Goal: Transaction & Acquisition: Purchase product/service

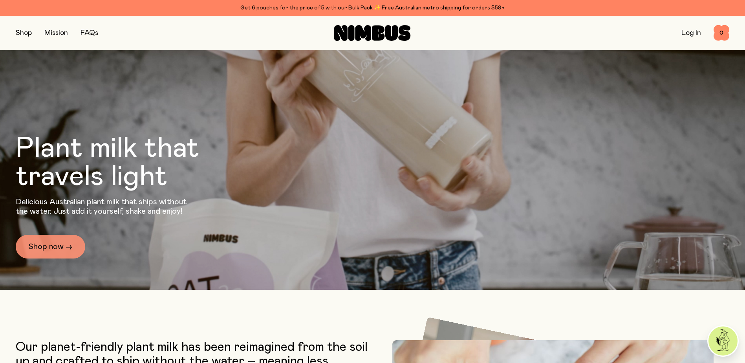
scroll to position [89, 0]
click at [59, 242] on link "Shop now →" at bounding box center [51, 247] width 70 height 24
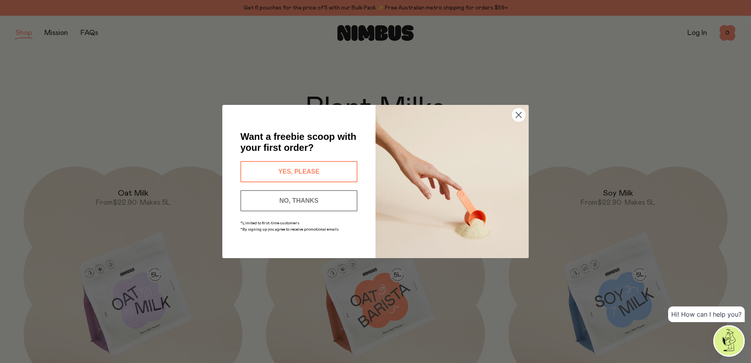
click at [331, 166] on button "YES, PLEASE" at bounding box center [298, 171] width 117 height 21
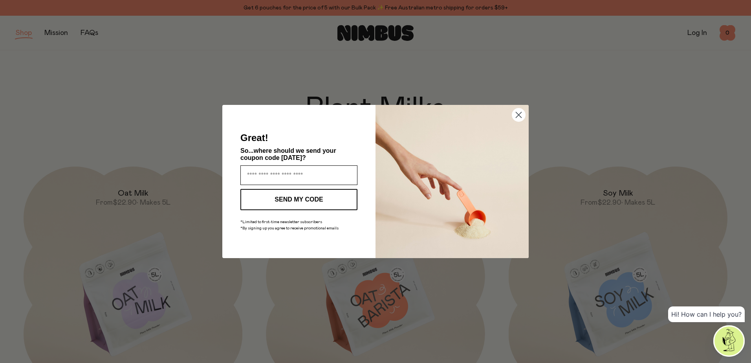
click at [319, 168] on input "Enter your email address" at bounding box center [298, 175] width 117 height 20
type input "**********"
click at [299, 198] on button "SEND MY CODE" at bounding box center [298, 199] width 117 height 21
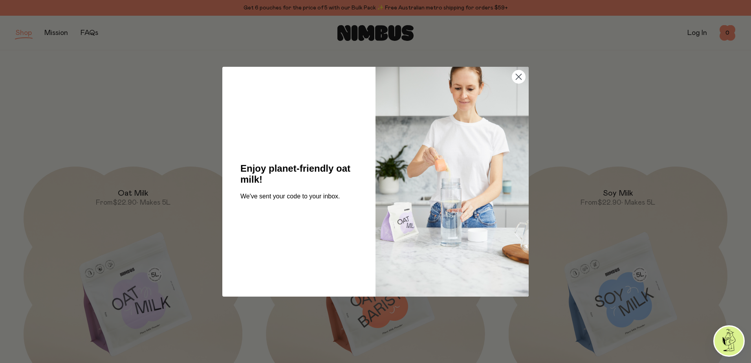
click at [521, 77] on circle "Close dialog" at bounding box center [518, 76] width 13 height 13
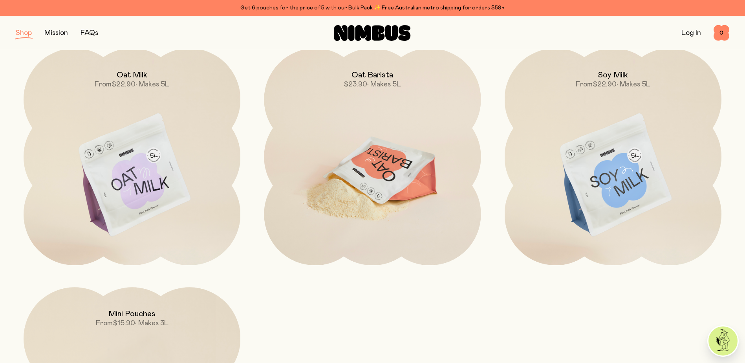
scroll to position [118, 0]
click at [378, 114] on img at bounding box center [372, 176] width 217 height 255
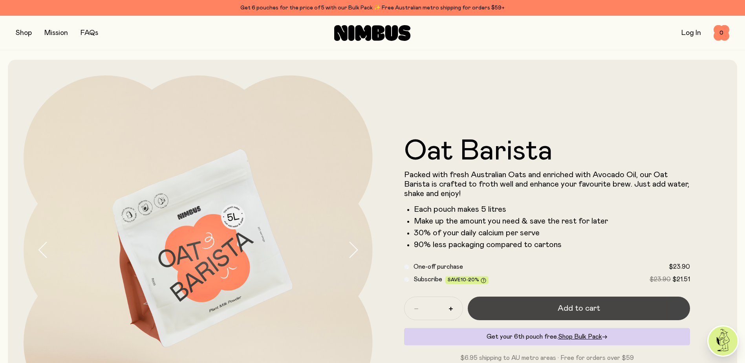
click at [551, 306] on button "Add to cart" at bounding box center [579, 309] width 223 height 24
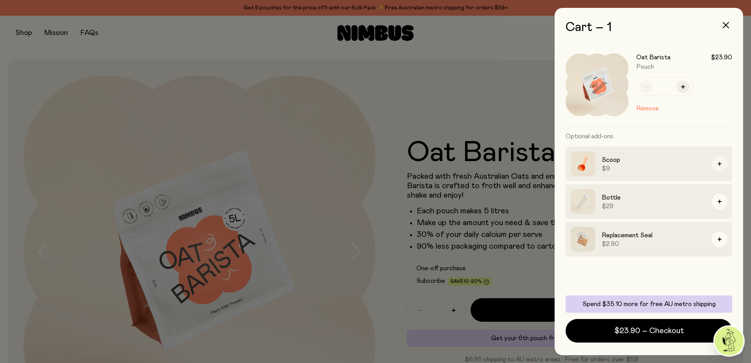
click at [722, 163] on button "button" at bounding box center [720, 164] width 16 height 16
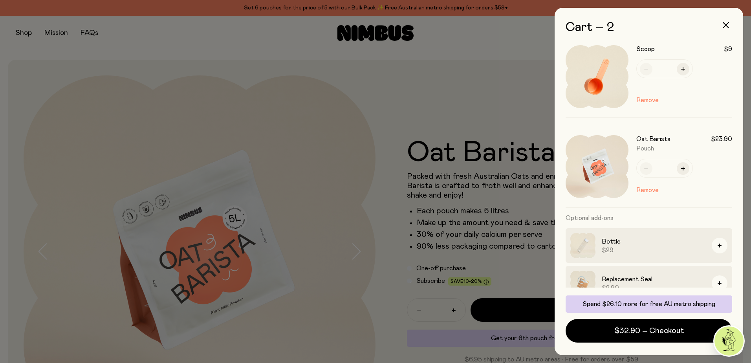
scroll to position [21, 0]
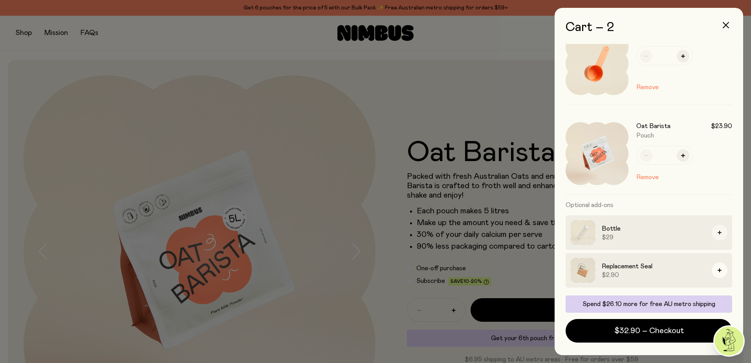
click at [718, 233] on icon "button" at bounding box center [720, 233] width 4 height 4
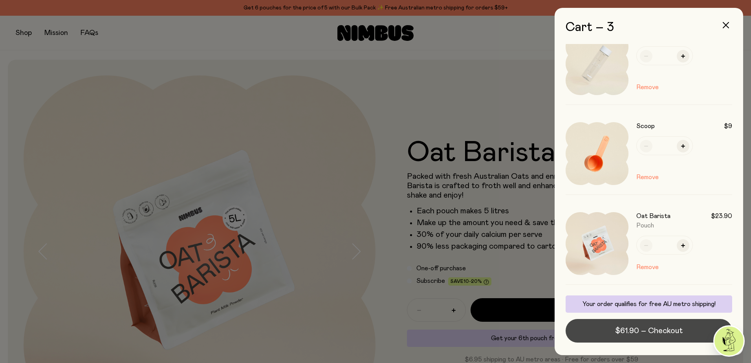
click at [631, 329] on span "$61.90 – Checkout" at bounding box center [649, 330] width 68 height 11
